Goal: Information Seeking & Learning: Learn about a topic

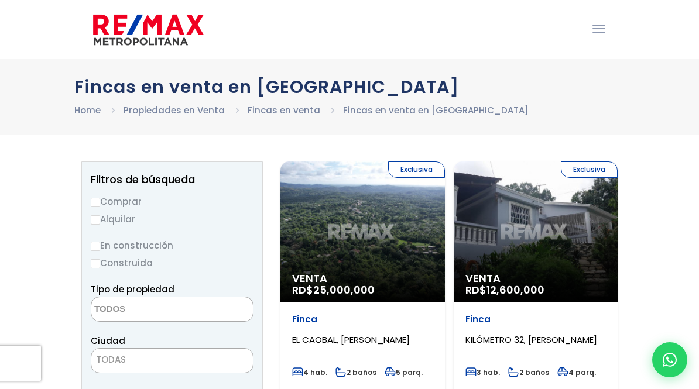
select select
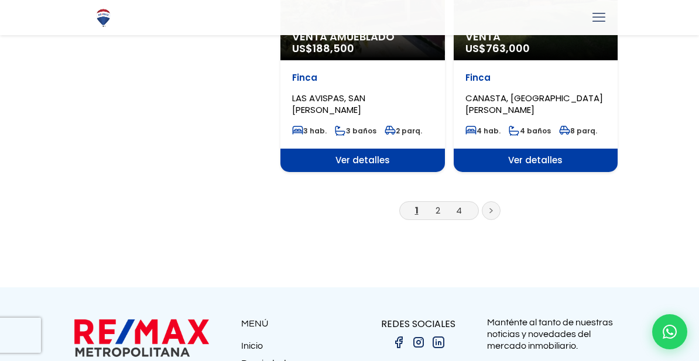
scroll to position [2120, 0]
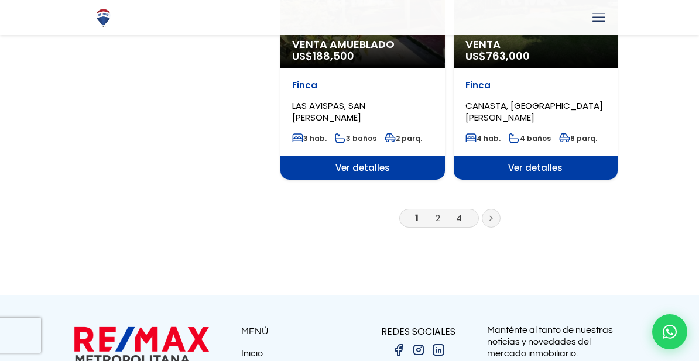
click at [439, 212] on link "2" at bounding box center [437, 218] width 5 height 12
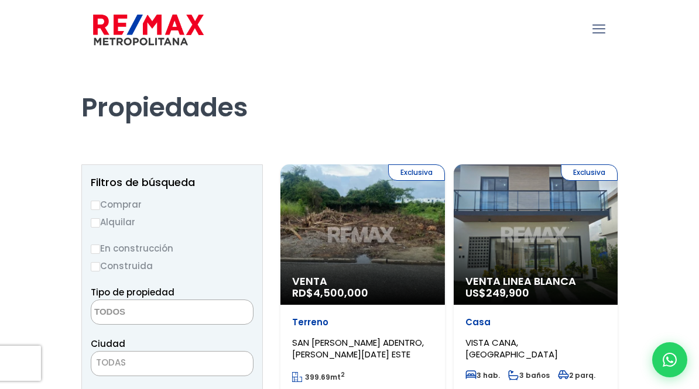
select select
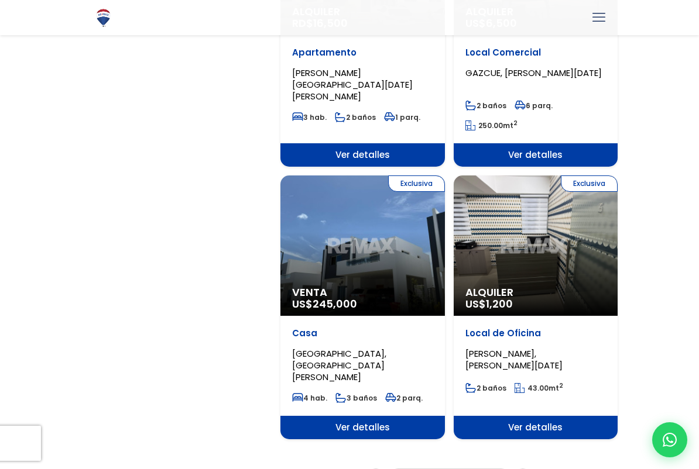
scroll to position [1846, 0]
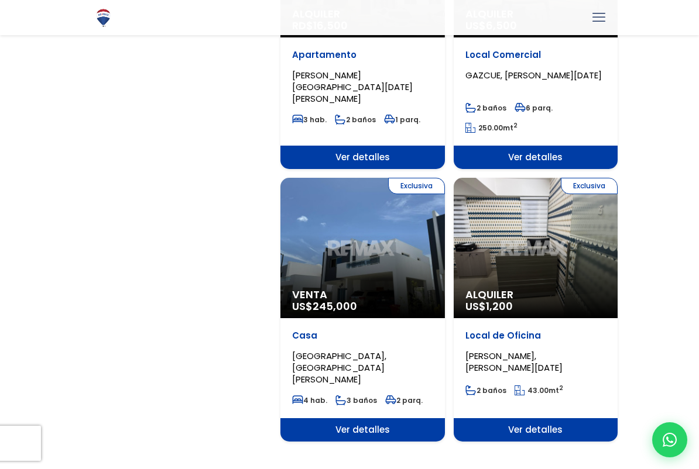
click at [422, 269] on div "Exclusiva Venta US$ 245,000" at bounding box center [362, 248] width 164 height 140
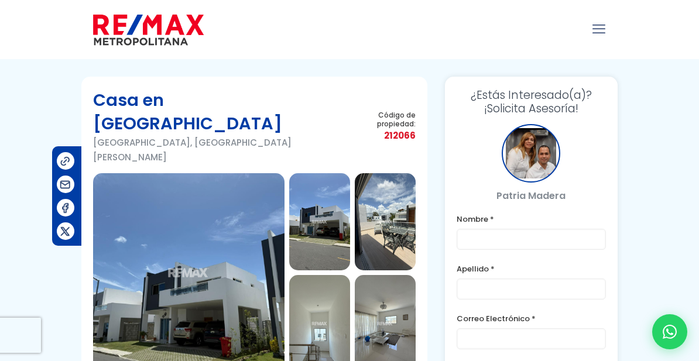
click at [318, 200] on img at bounding box center [319, 221] width 61 height 97
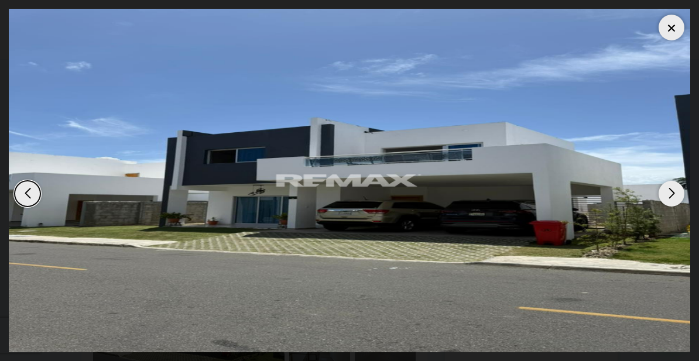
click at [671, 194] on div "Next slide" at bounding box center [671, 194] width 26 height 26
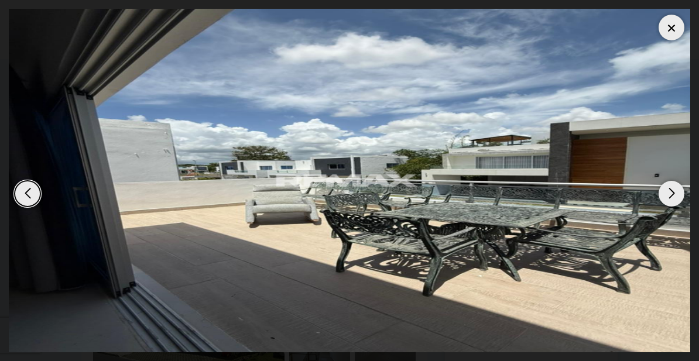
click at [658, 192] on div "Next slide" at bounding box center [671, 194] width 26 height 26
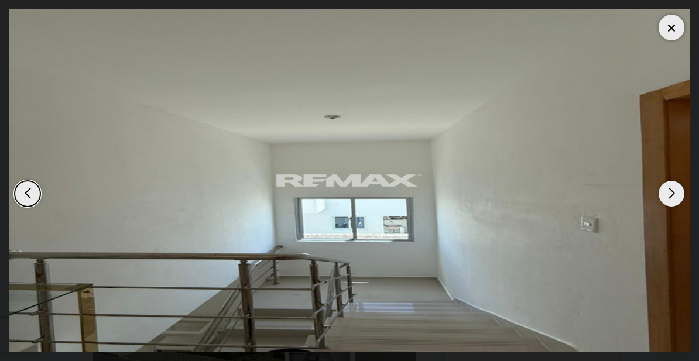
click at [621, 214] on img "4 / 7" at bounding box center [349, 180] width 681 height 343
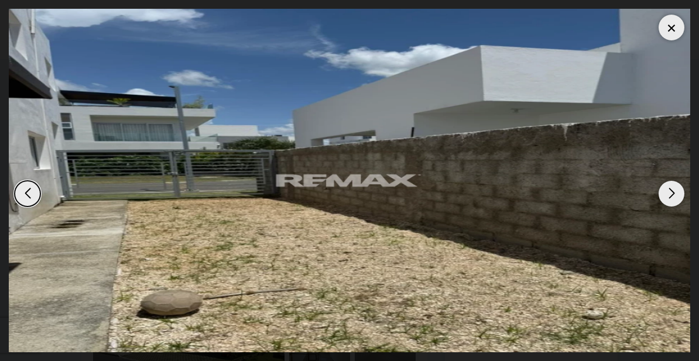
click at [660, 177] on img "7 / 7" at bounding box center [349, 180] width 681 height 343
click at [674, 177] on img "7 / 7" at bounding box center [349, 180] width 681 height 343
click at [661, 200] on div "Next slide" at bounding box center [671, 194] width 26 height 26
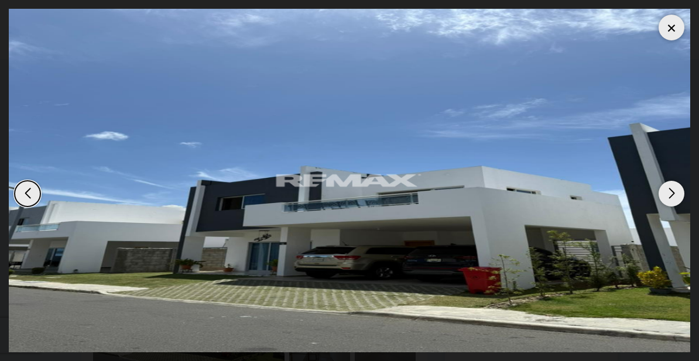
click at [670, 198] on div "Next slide" at bounding box center [671, 194] width 26 height 26
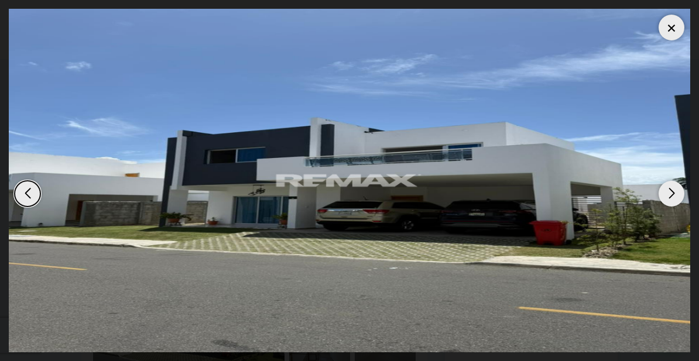
click at [670, 195] on div "Next slide" at bounding box center [671, 194] width 26 height 26
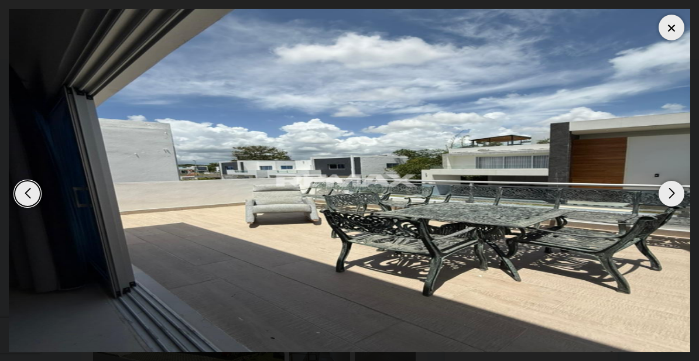
click at [669, 197] on div "Next slide" at bounding box center [671, 194] width 26 height 26
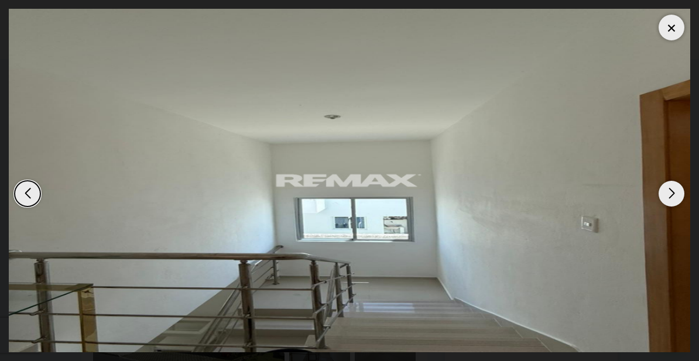
click at [668, 198] on div "Next slide" at bounding box center [671, 194] width 26 height 26
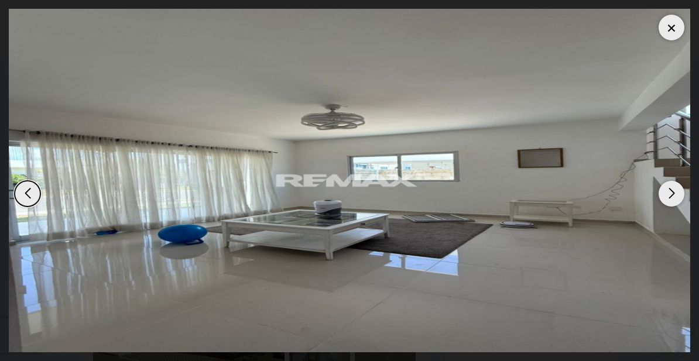
click at [668, 195] on div "Next slide" at bounding box center [671, 194] width 26 height 26
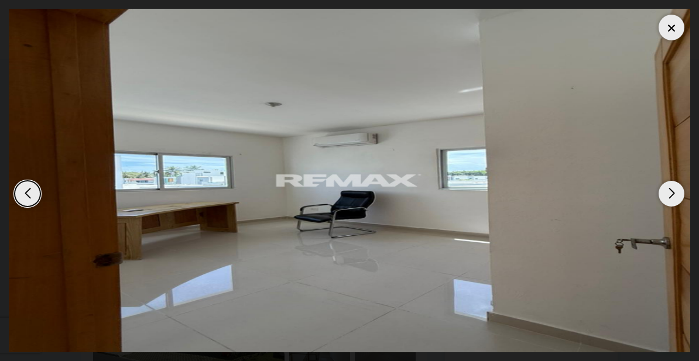
click at [666, 195] on div "Next slide" at bounding box center [671, 194] width 26 height 26
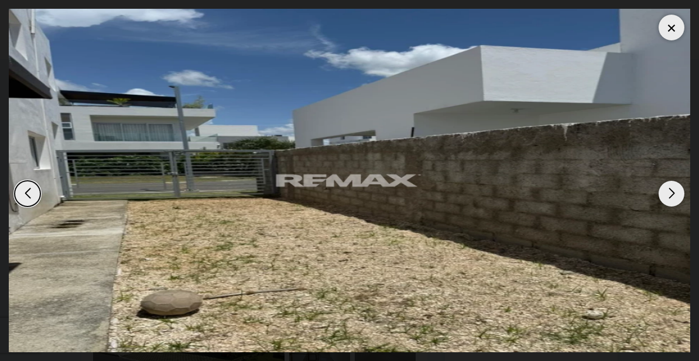
click at [665, 197] on div "Next slide" at bounding box center [671, 194] width 26 height 26
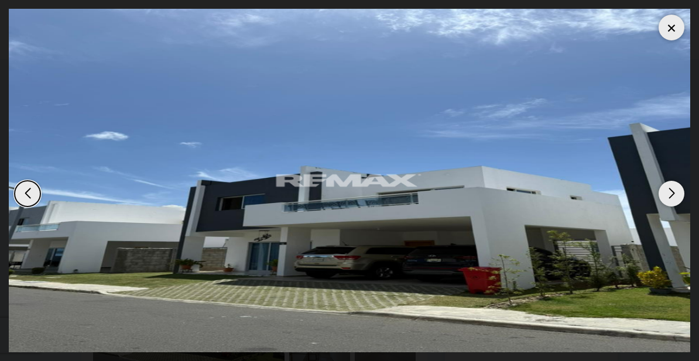
click at [664, 198] on div "Next slide" at bounding box center [671, 194] width 26 height 26
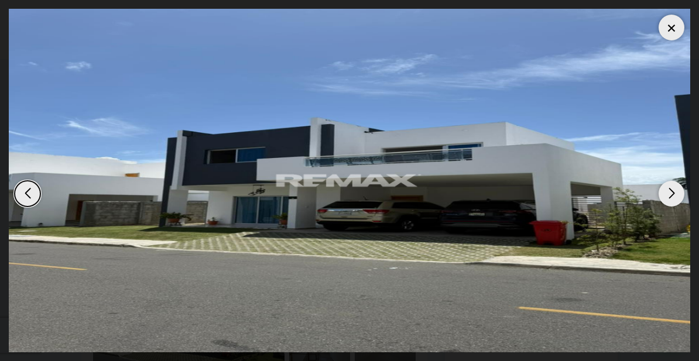
click at [662, 196] on div "Next slide" at bounding box center [671, 194] width 26 height 26
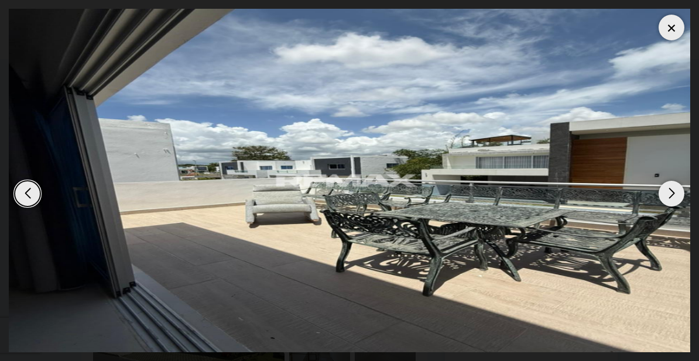
click at [659, 195] on div "Next slide" at bounding box center [671, 194] width 26 height 26
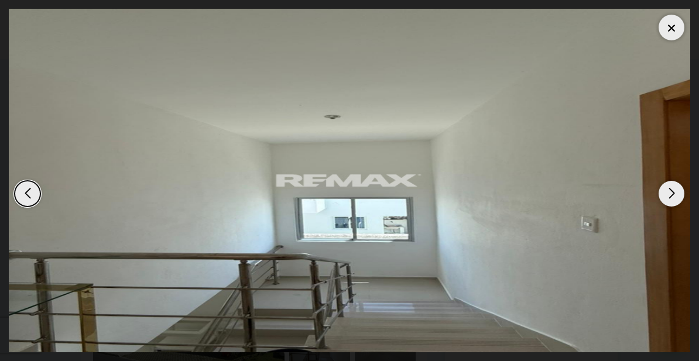
click at [656, 195] on img "4 / 7" at bounding box center [349, 180] width 681 height 343
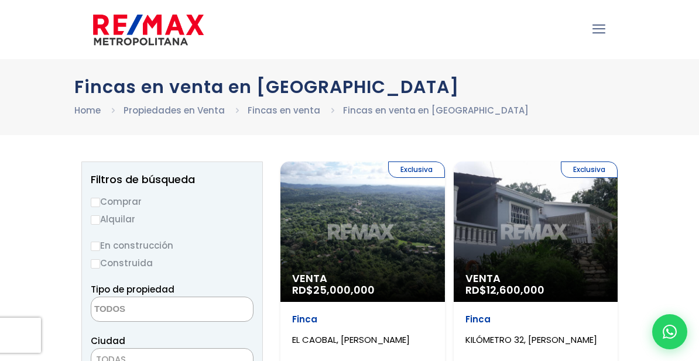
select select
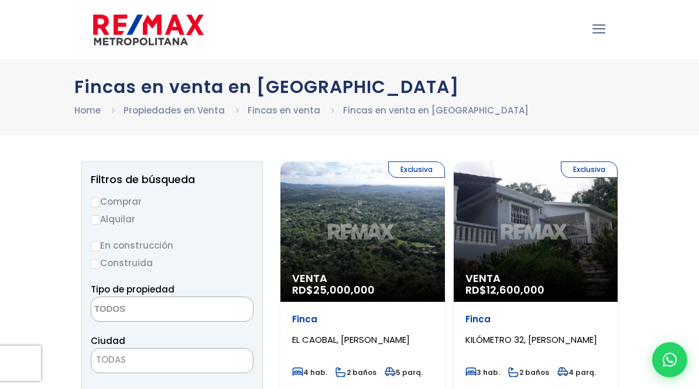
select select
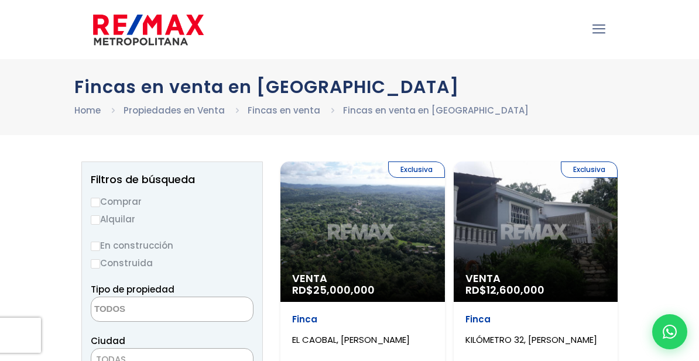
click at [92, 198] on input "Comprar" at bounding box center [95, 202] width 9 height 9
radio input "true"
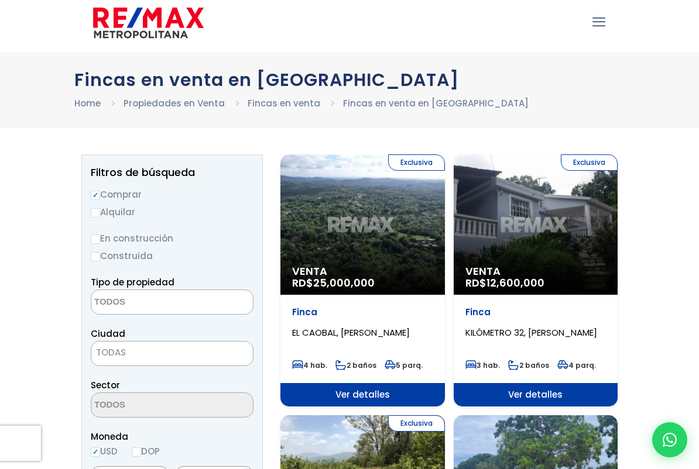
scroll to position [8, 0]
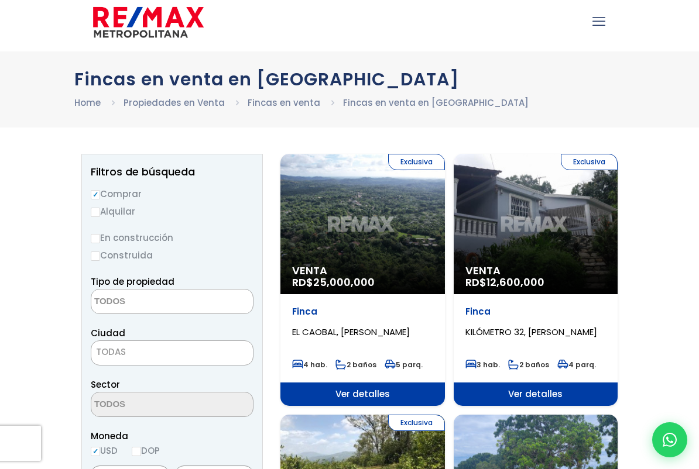
click at [93, 235] on input "En construcción" at bounding box center [95, 238] width 9 height 9
radio input "true"
click at [97, 252] on input "Construida" at bounding box center [95, 256] width 9 height 9
radio input "true"
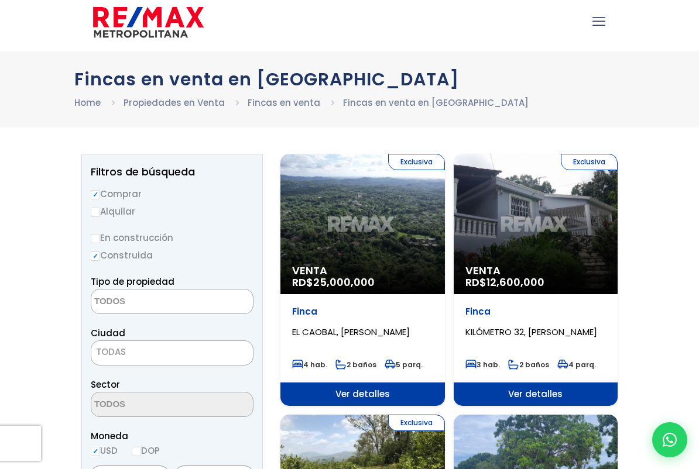
click at [99, 231] on label "En construcción" at bounding box center [172, 238] width 163 height 15
click at [0, 0] on input "En construcción" at bounding box center [0, 0] width 0 height 0
click at [99, 234] on input "En construcción" at bounding box center [95, 238] width 9 height 9
radio input "true"
click at [96, 255] on input "Construida" at bounding box center [95, 256] width 9 height 9
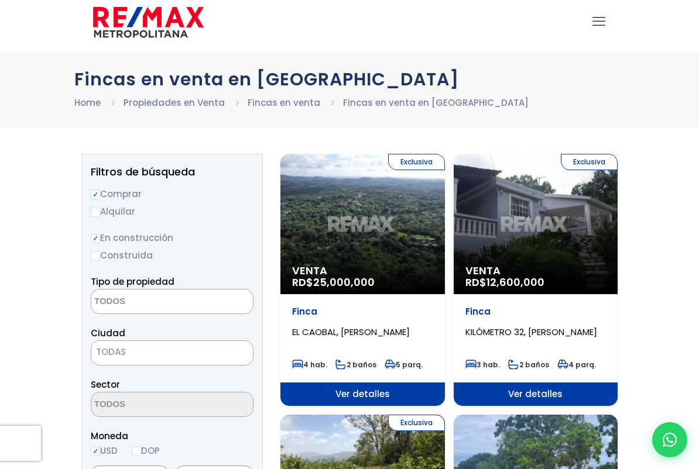
radio input "true"
click at [137, 307] on textarea "Search" at bounding box center [148, 302] width 114 height 25
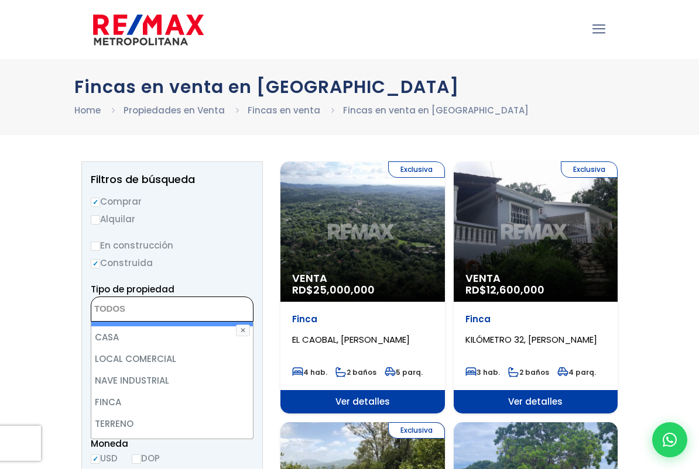
scroll to position [4, 0]
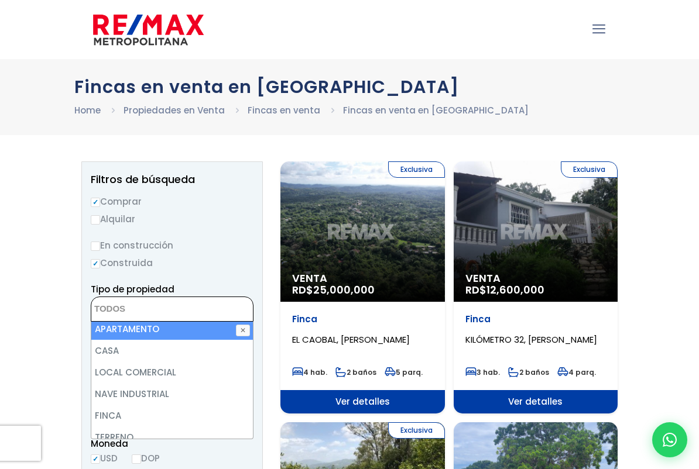
click at [110, 350] on li "CASA" at bounding box center [171, 351] width 161 height 22
select select "house"
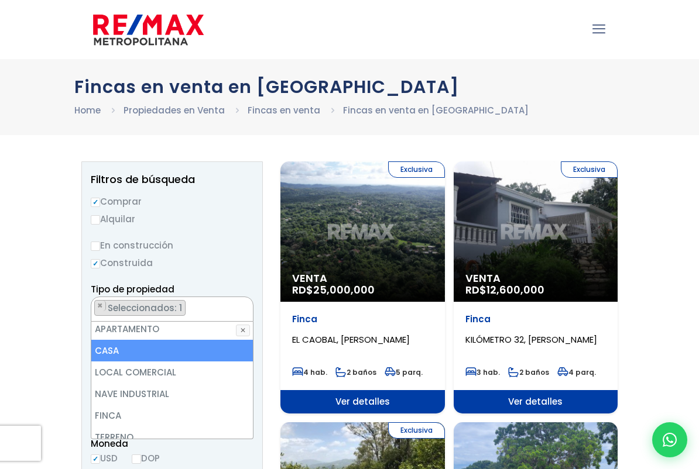
click at [206, 248] on label "En construcción" at bounding box center [172, 245] width 163 height 15
click at [0, 0] on input "En construcción" at bounding box center [0, 0] width 0 height 0
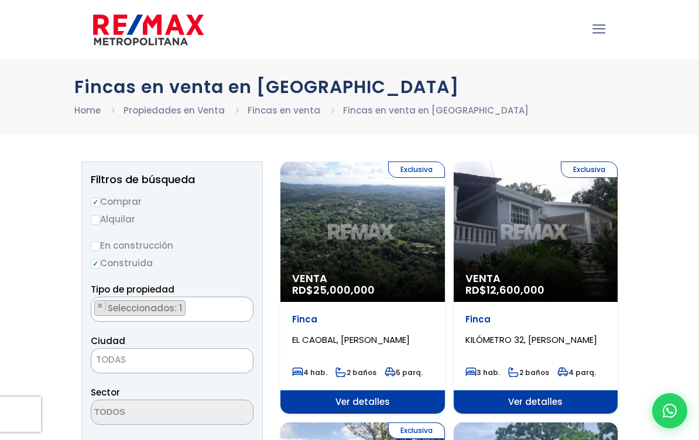
click at [126, 312] on span "Seleccionados: 1" at bounding box center [145, 308] width 78 height 12
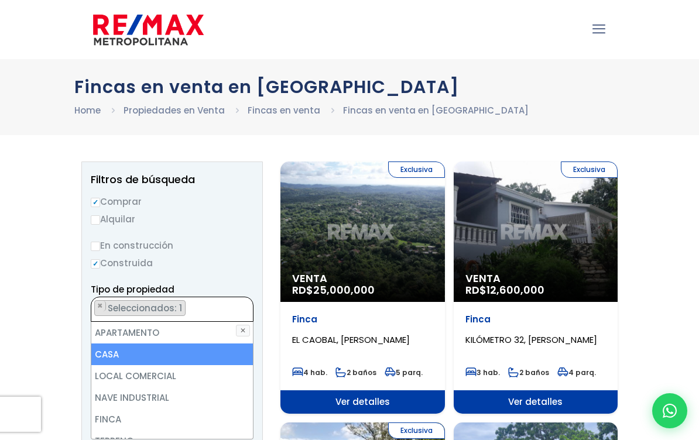
click at [108, 349] on li "CASA" at bounding box center [171, 354] width 161 height 22
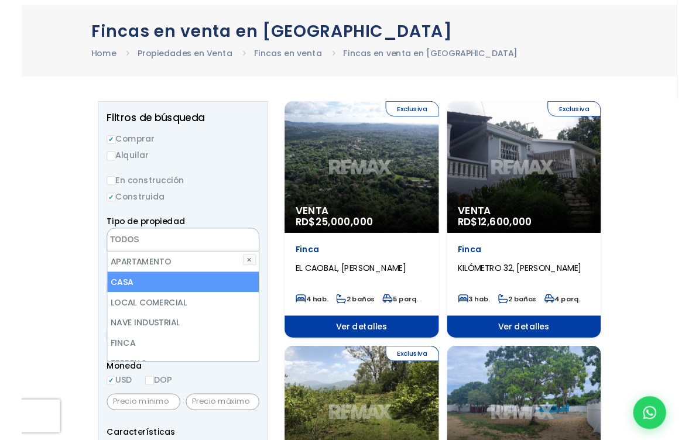
scroll to position [57, 0]
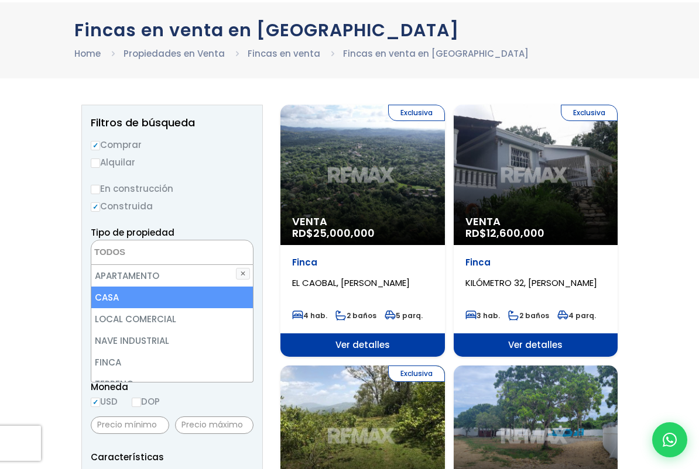
click at [153, 300] on li "CASA" at bounding box center [171, 298] width 161 height 22
select select "house"
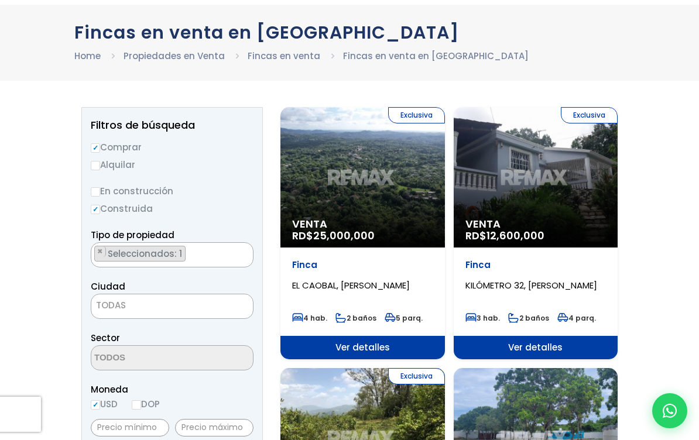
click at [101, 310] on span "TODAS" at bounding box center [111, 305] width 30 height 12
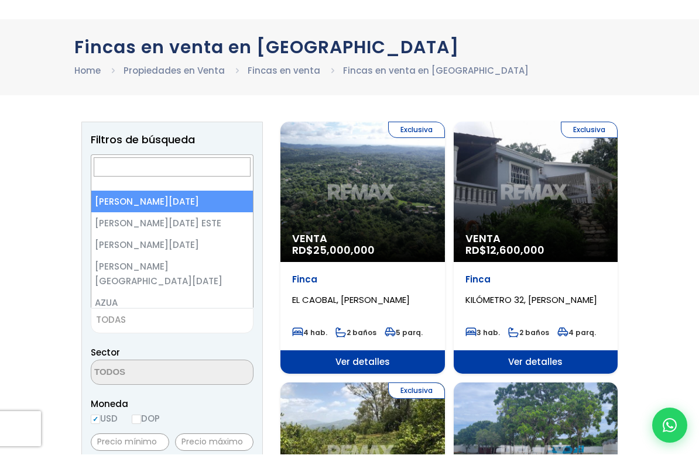
scroll to position [54, 0]
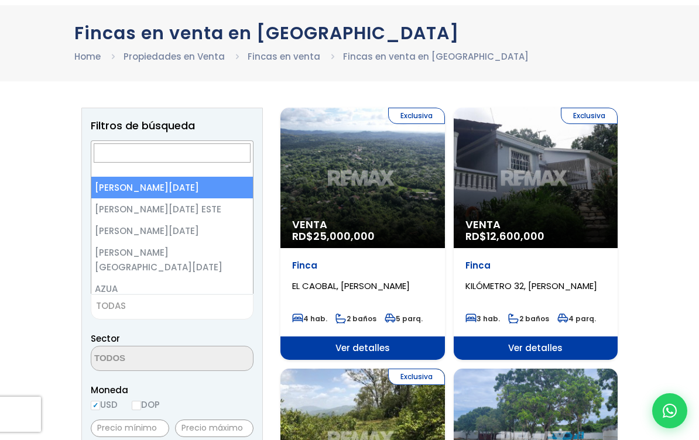
select select "148"
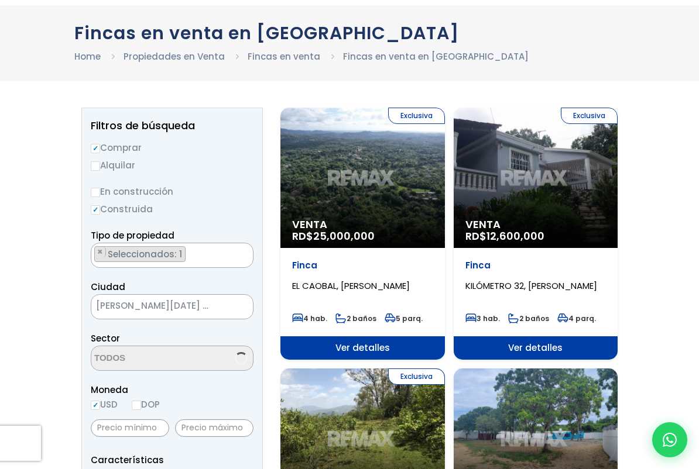
click at [144, 203] on label "Construida" at bounding box center [172, 209] width 163 height 15
click at [0, 0] on input "Construida" at bounding box center [0, 0] width 0 height 0
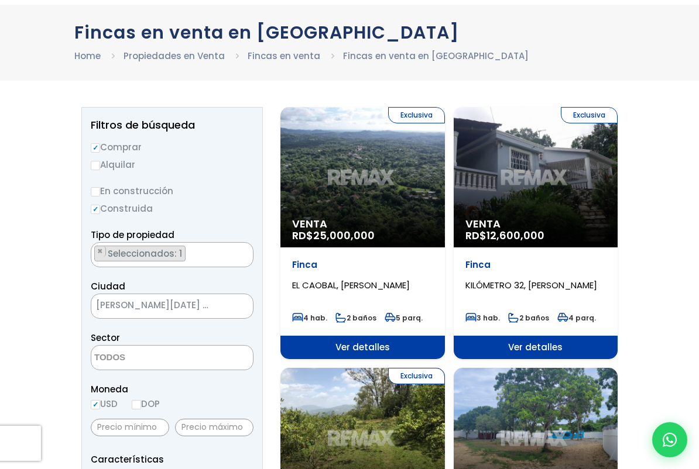
click at [108, 359] on textarea "Search" at bounding box center [148, 358] width 114 height 25
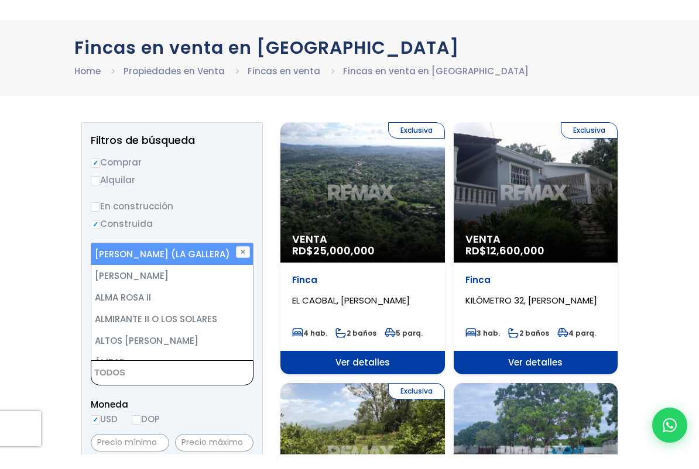
scroll to position [0, 0]
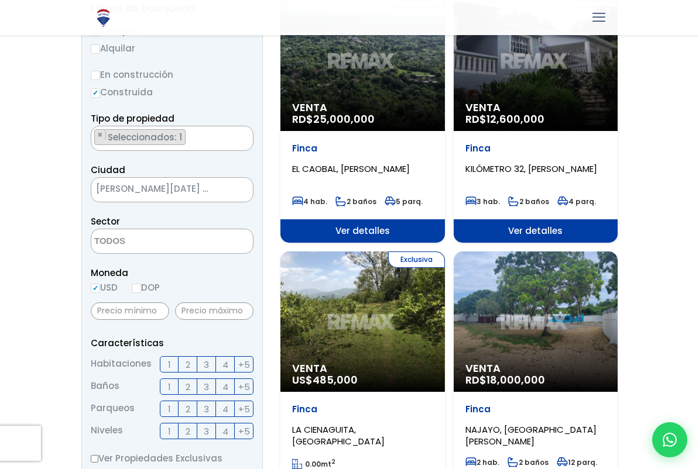
scroll to position [171, 0]
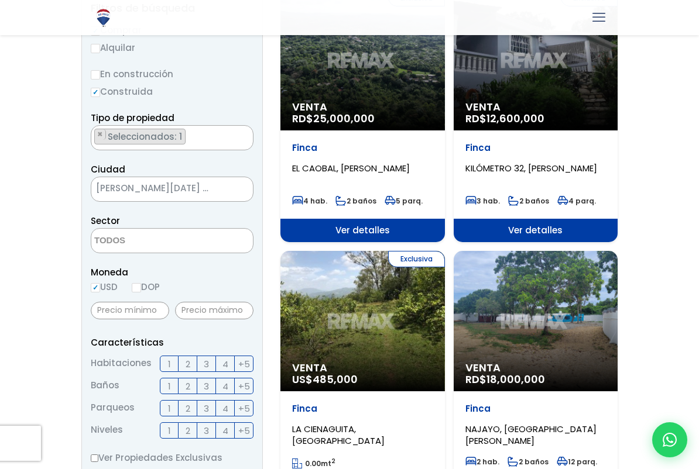
click at [131, 283] on span "USD DOP" at bounding box center [125, 287] width 69 height 12
click at [137, 284] on input "DOP" at bounding box center [136, 287] width 9 height 9
radio input "true"
click at [112, 308] on input "text" at bounding box center [130, 311] width 78 height 18
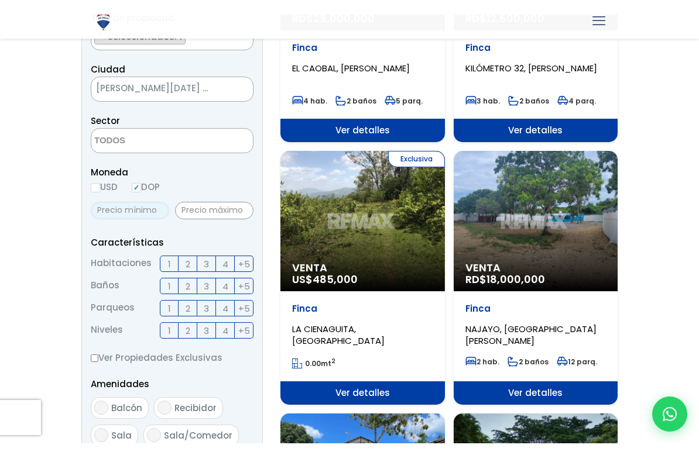
scroll to position [274, 0]
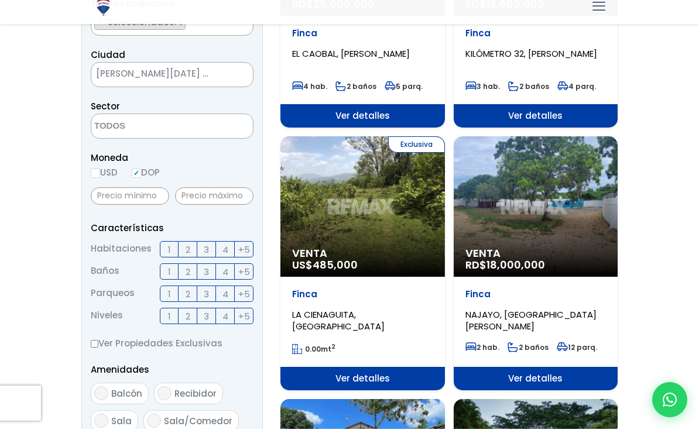
click at [238, 253] on span "+5" at bounding box center [244, 260] width 12 height 15
click at [0, 0] on input "+5" at bounding box center [0, 0] width 0 height 0
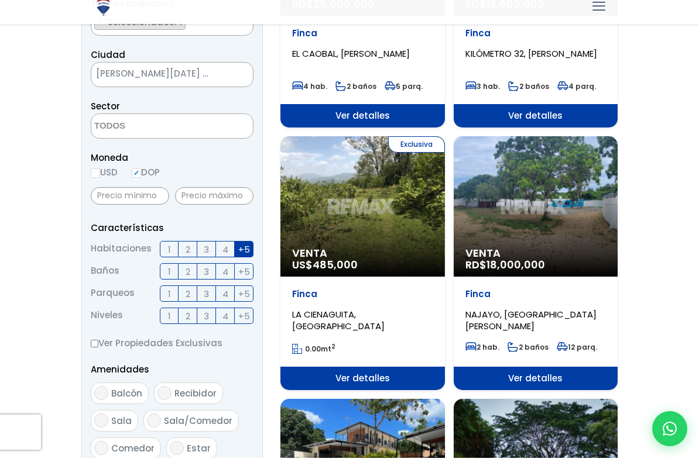
scroll to position [286, 0]
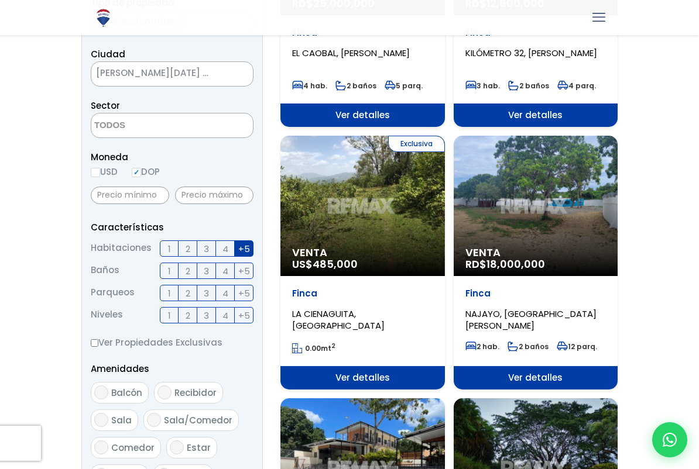
click at [203, 242] on label "3" at bounding box center [206, 248] width 19 height 16
click at [0, 0] on input "3" at bounding box center [0, 0] width 0 height 0
click at [215, 246] on label "3" at bounding box center [206, 248] width 19 height 16
click at [0, 0] on input "3" at bounding box center [0, 0] width 0 height 0
click at [219, 246] on label "4" at bounding box center [225, 248] width 19 height 16
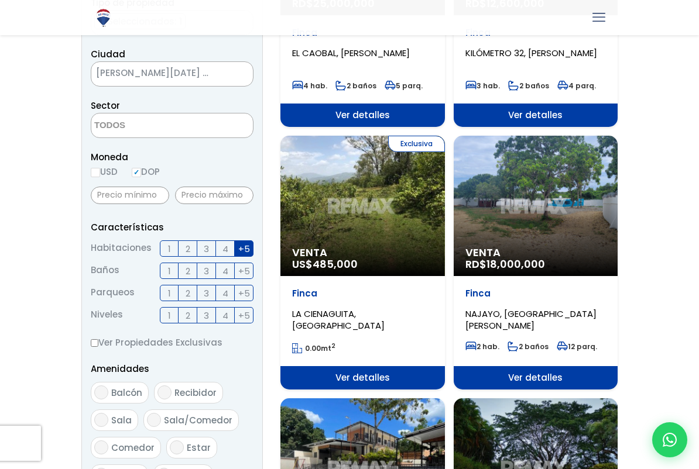
click at [0, 0] on input "4" at bounding box center [0, 0] width 0 height 0
click at [201, 263] on label "3" at bounding box center [206, 271] width 19 height 16
click at [0, 0] on input "3" at bounding box center [0, 0] width 0 height 0
click at [197, 298] on label "2" at bounding box center [187, 293] width 19 height 16
click at [0, 0] on input "2" at bounding box center [0, 0] width 0 height 0
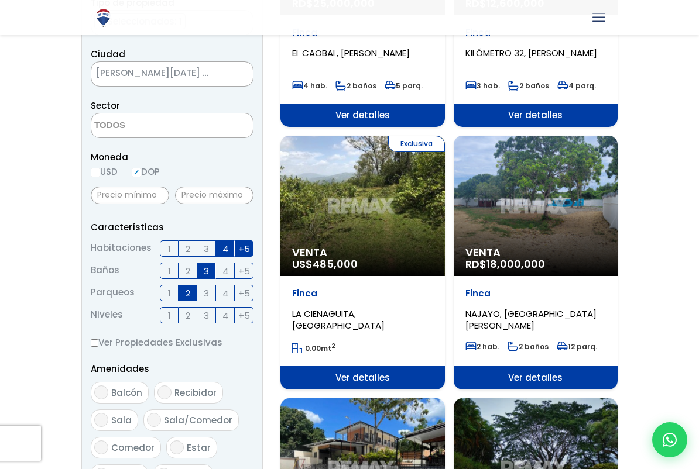
click at [201, 291] on label "3" at bounding box center [206, 293] width 19 height 16
click at [0, 0] on input "3" at bounding box center [0, 0] width 0 height 0
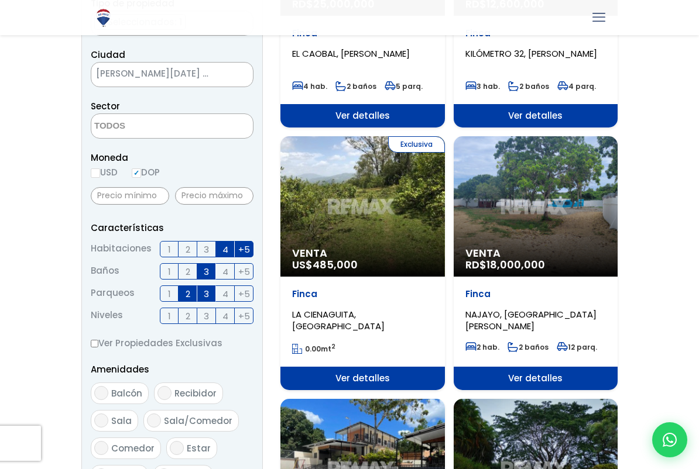
scroll to position [287, 0]
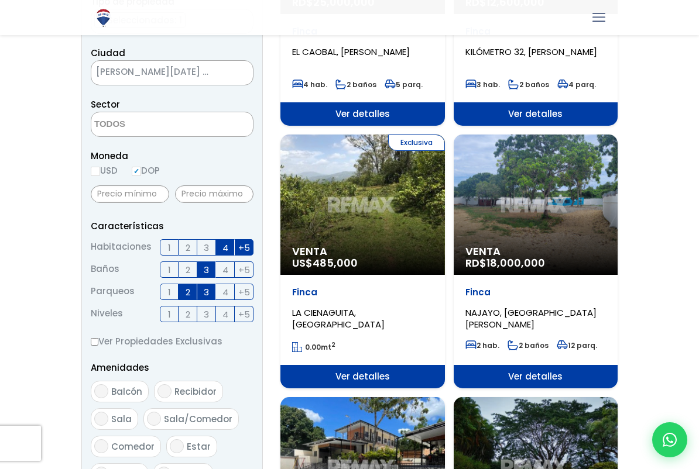
click at [185, 285] on span "2" at bounding box center [187, 292] width 5 height 15
click at [0, 0] on input "2" at bounding box center [0, 0] width 0 height 0
click at [220, 294] on label "4" at bounding box center [225, 292] width 19 height 16
click at [0, 0] on input "4" at bounding box center [0, 0] width 0 height 0
click at [164, 311] on label "1" at bounding box center [169, 314] width 19 height 16
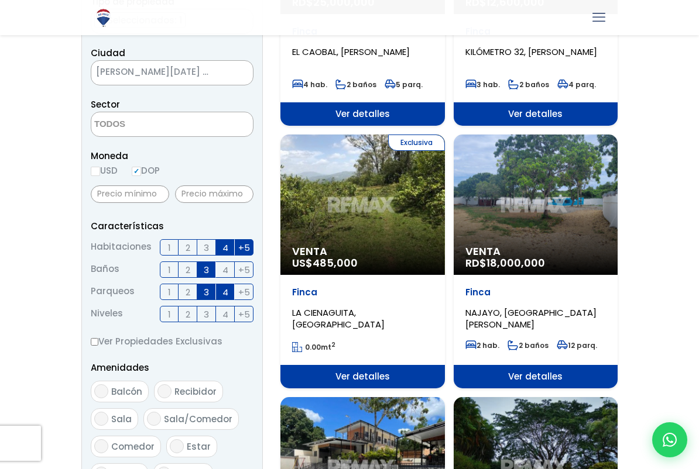
click at [0, 0] on input "1" at bounding box center [0, 0] width 0 height 0
click at [183, 322] on label "2" at bounding box center [187, 314] width 19 height 16
click at [0, 0] on input "2" at bounding box center [0, 0] width 0 height 0
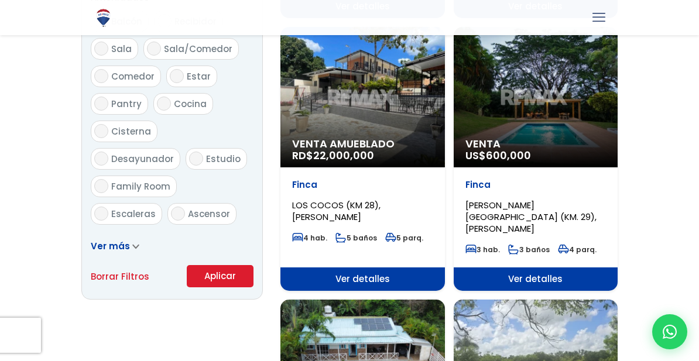
scroll to position [654, 0]
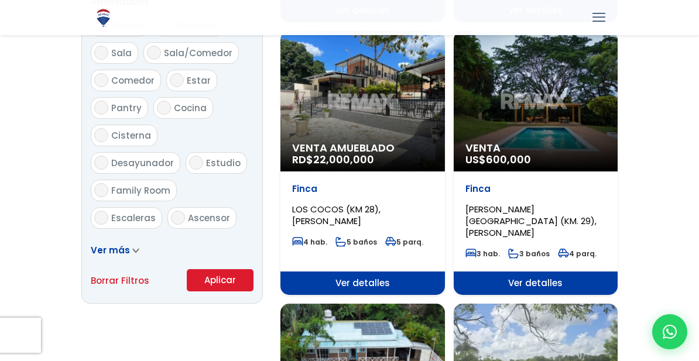
click at [213, 288] on button "Aplicar" at bounding box center [220, 280] width 67 height 22
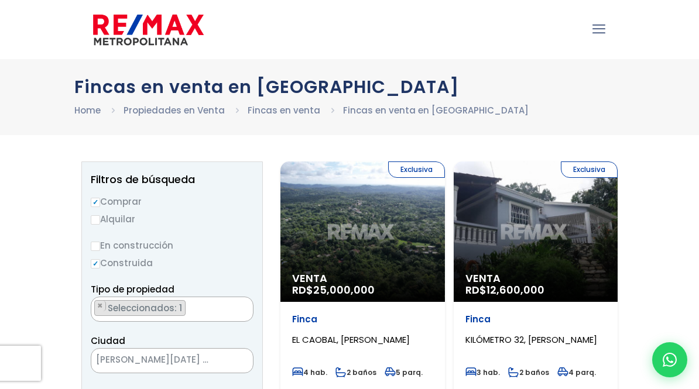
select select "house"
select select "148"
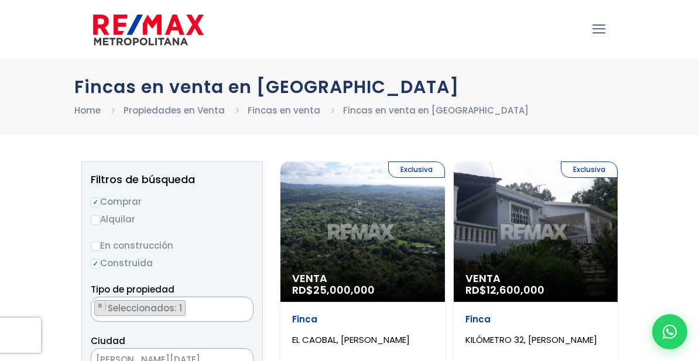
click at [603, 39] on link "mobile menu" at bounding box center [599, 29] width 20 height 20
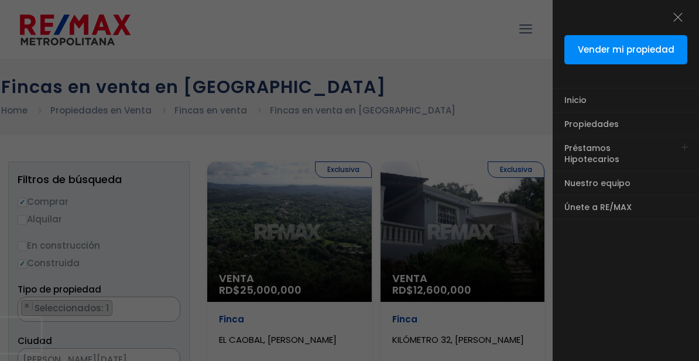
click at [489, 178] on div at bounding box center [349, 216] width 699 height 433
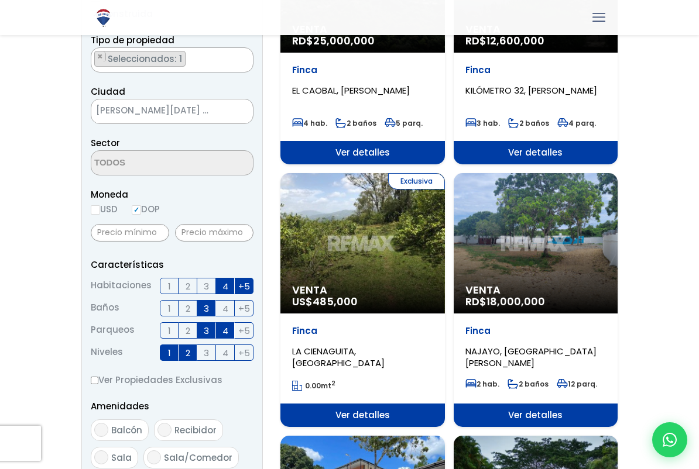
scroll to position [276, 0]
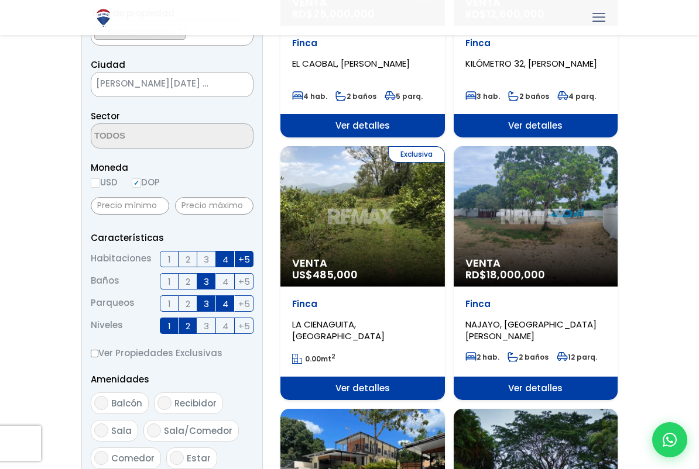
click at [143, 228] on form "Comprar Alquilar En construcción Construida Tipo de propiedad APARTAMENTO CASA …" at bounding box center [172, 293] width 163 height 751
click at [98, 350] on input "Ver Propiedades Exclusivas" at bounding box center [95, 354] width 8 height 8
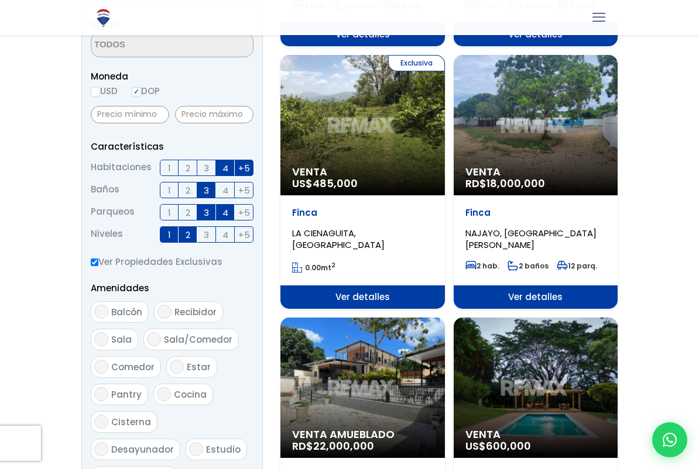
scroll to position [370, 0]
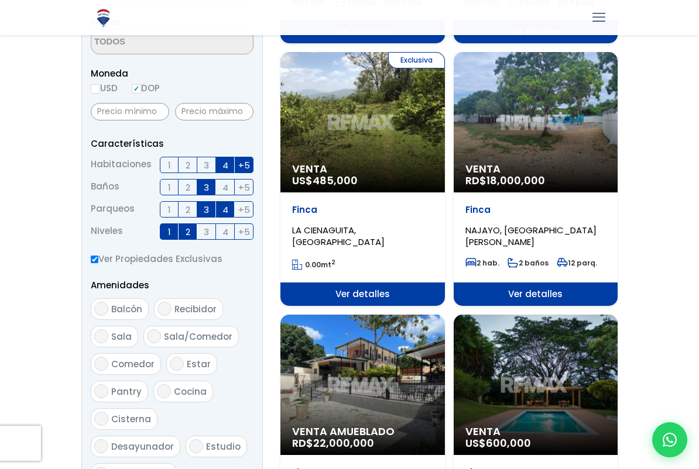
click at [96, 262] on input "Ver Propiedades Exclusivas" at bounding box center [95, 260] width 8 height 8
checkbox input "false"
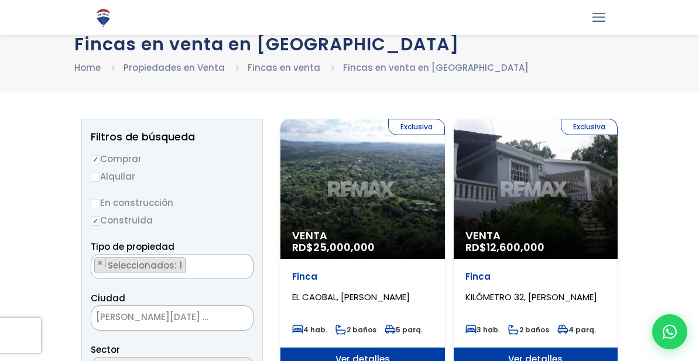
scroll to position [0, 0]
